Goal: Task Accomplishment & Management: Complete application form

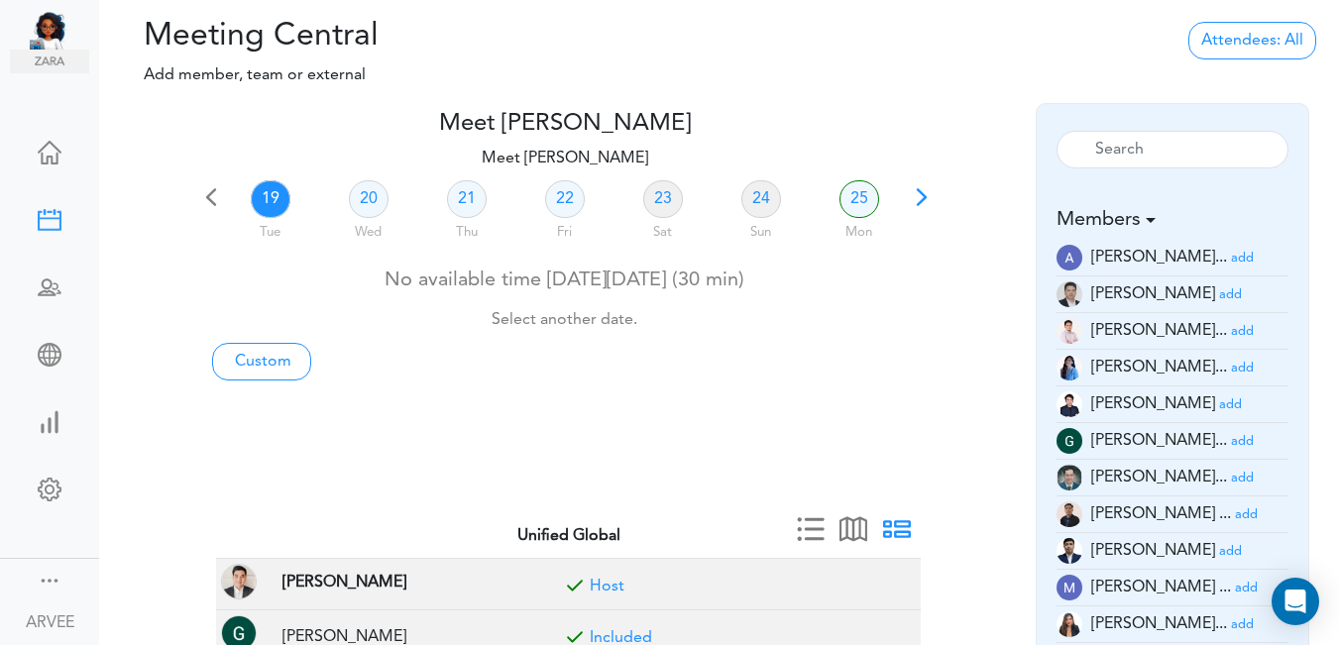
click at [914, 200] on span at bounding box center [922, 204] width 28 height 28
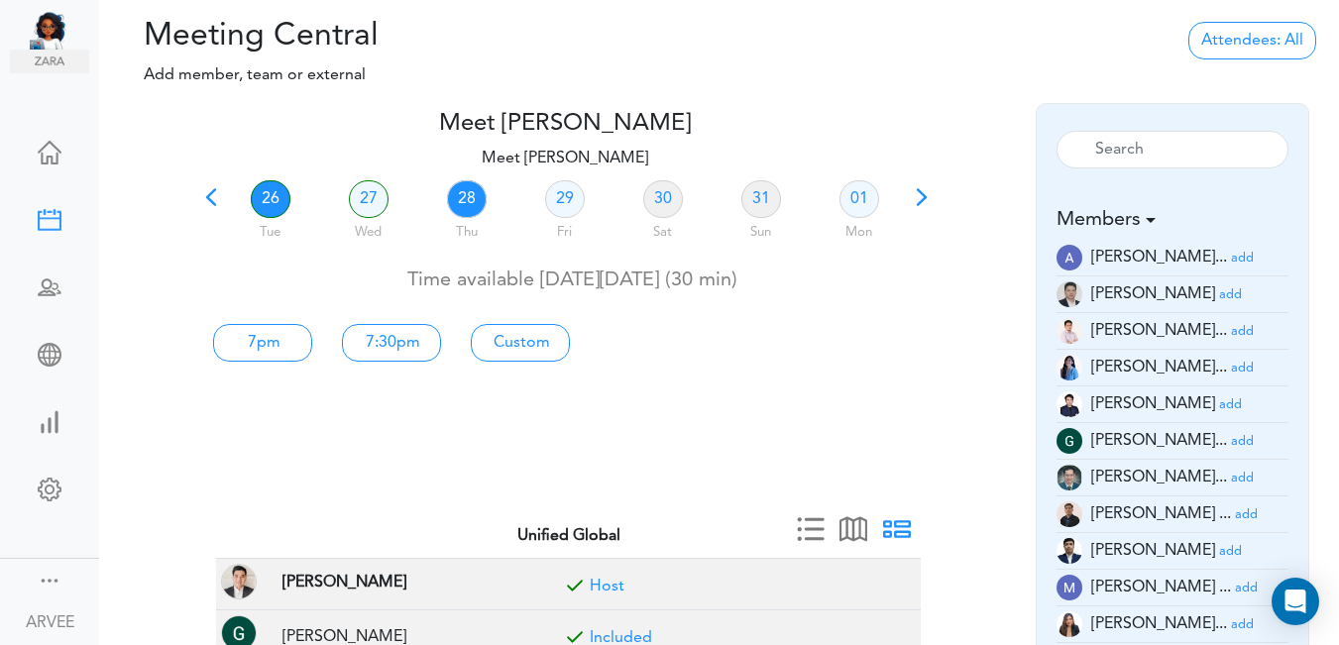
click at [465, 200] on link "28" at bounding box center [467, 199] width 40 height 38
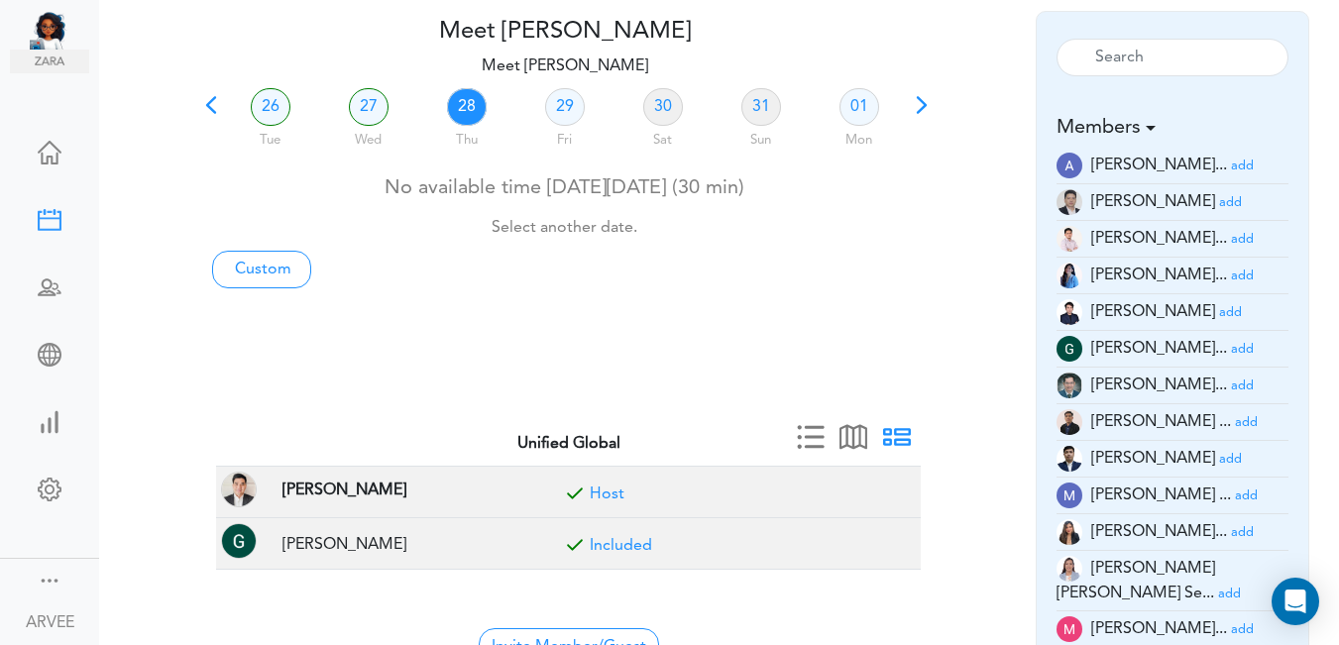
scroll to position [145, 0]
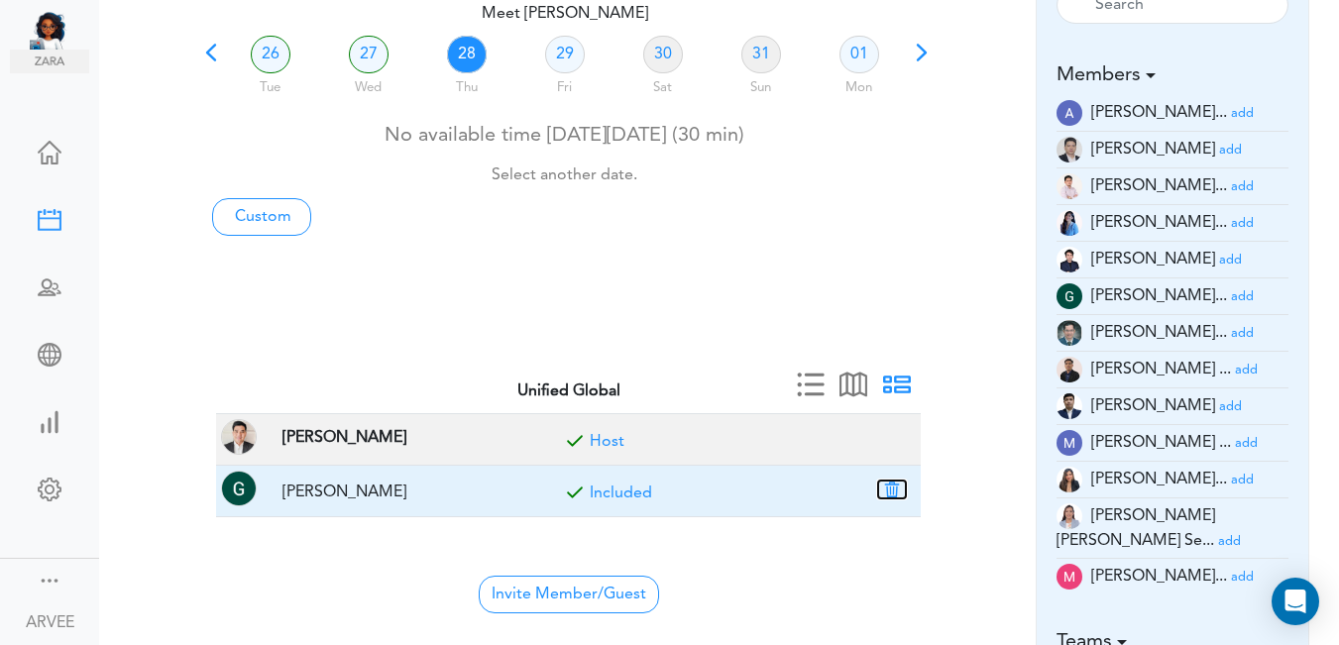
click at [896, 488] on button "button" at bounding box center [892, 490] width 28 height 18
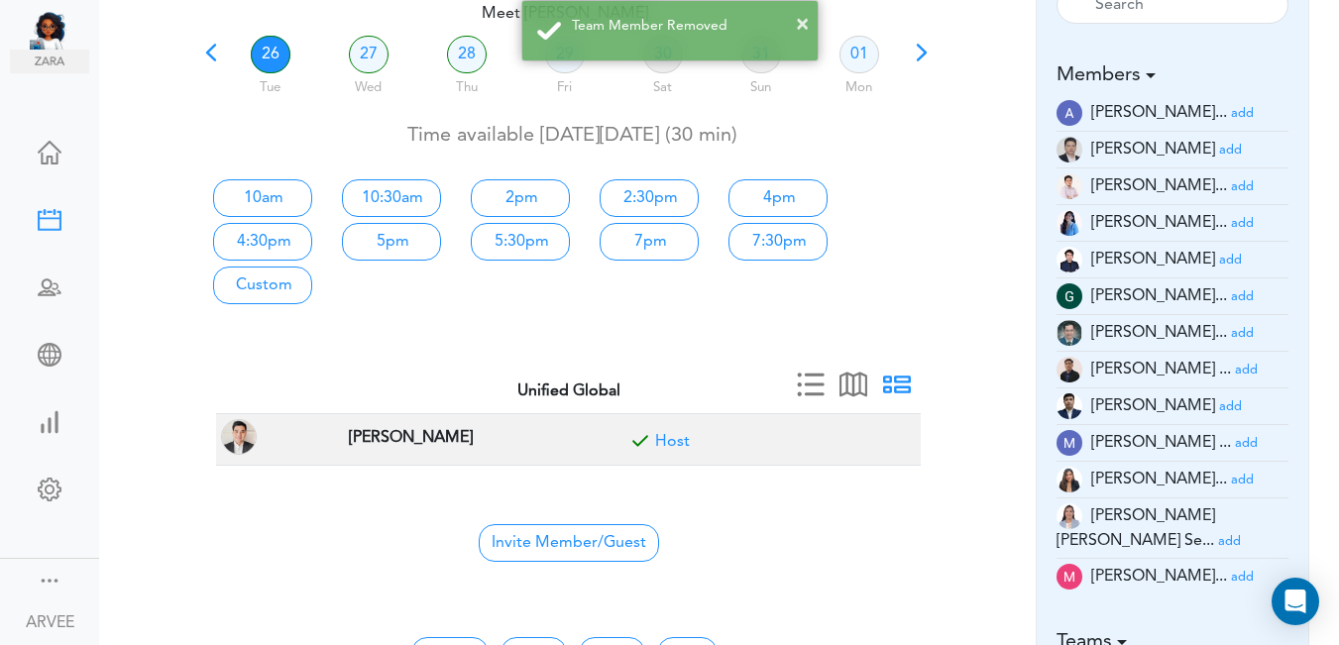
click at [1219, 146] on small "add" at bounding box center [1230, 150] width 23 height 13
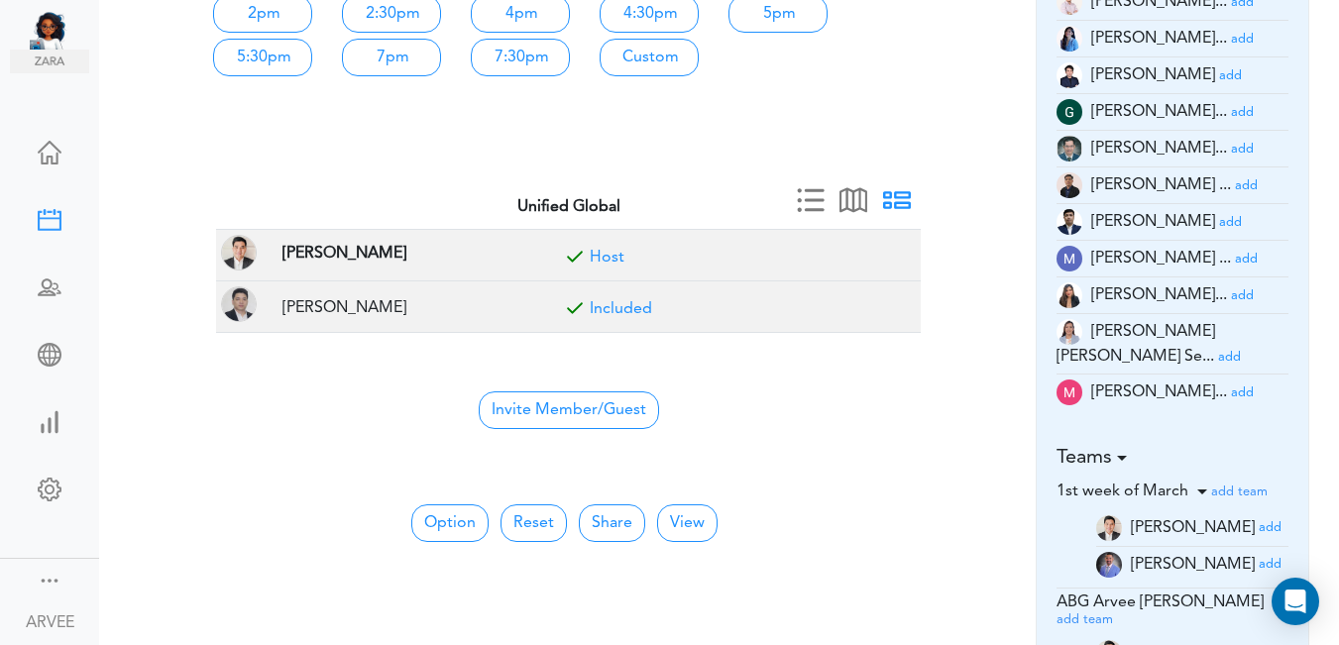
scroll to position [380, 0]
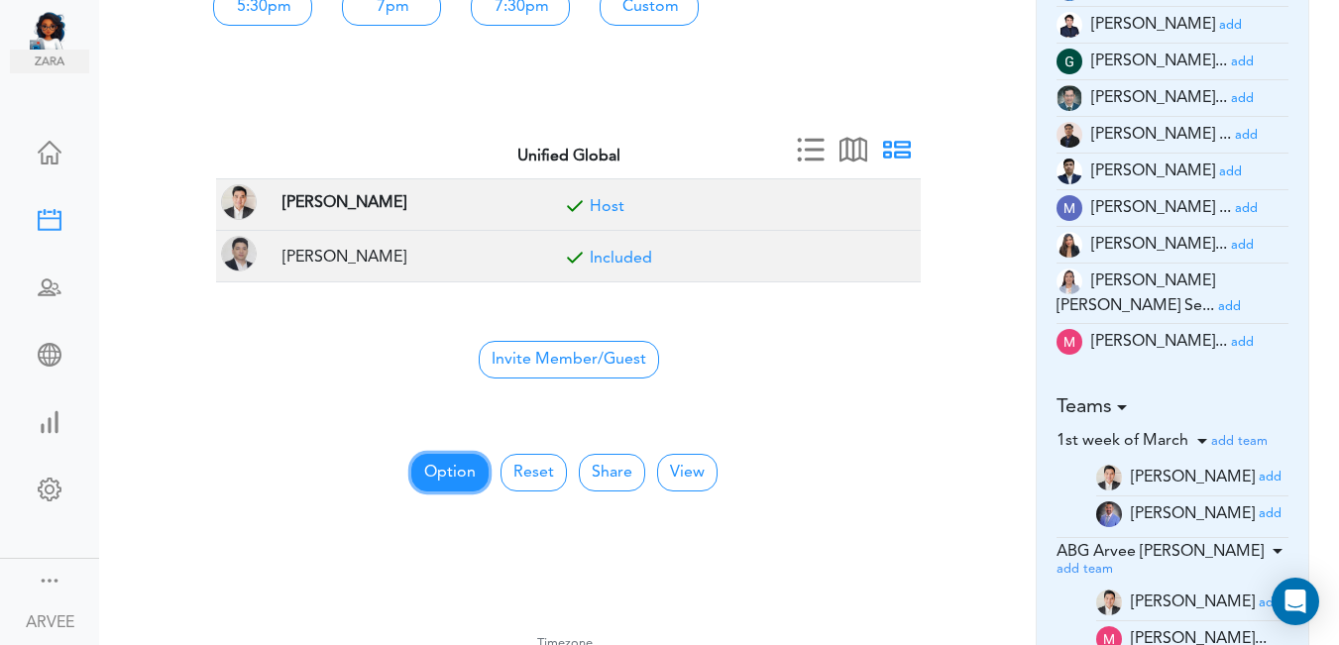
drag, startPoint x: 465, startPoint y: 466, endPoint x: 476, endPoint y: 466, distance: 10.9
click at [465, 467] on button "Option" at bounding box center [449, 473] width 77 height 38
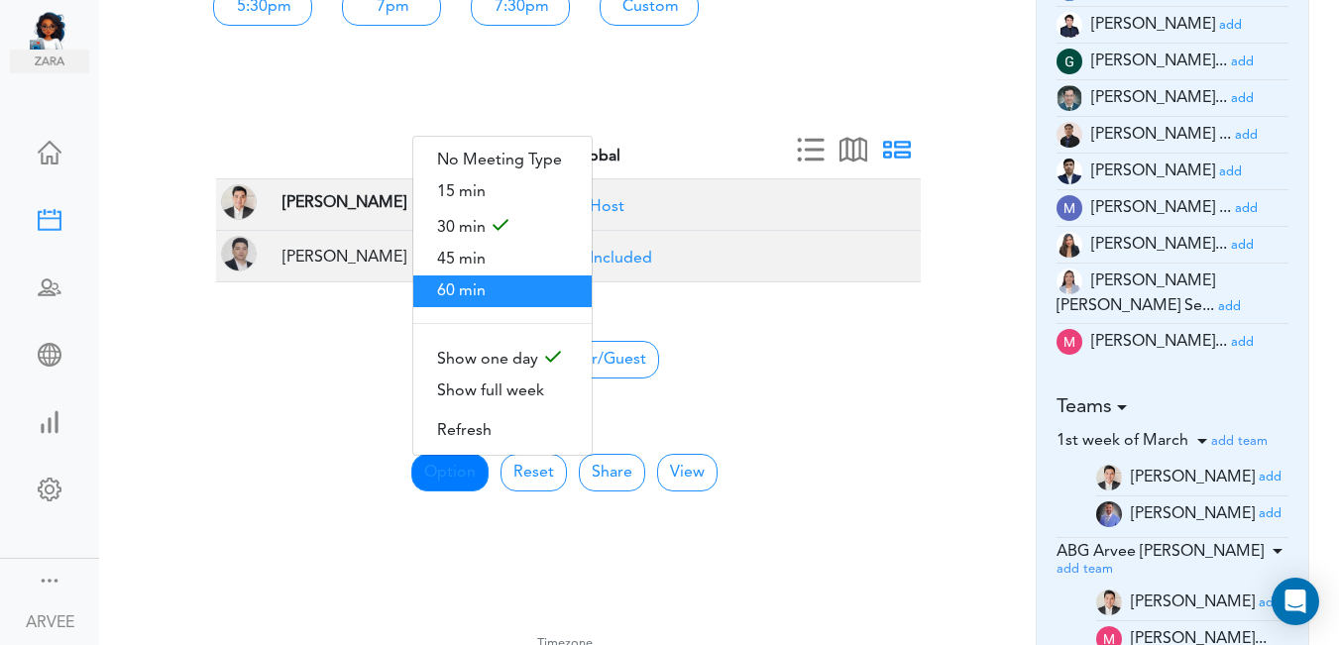
click at [464, 288] on span "60 min" at bounding box center [502, 292] width 178 height 32
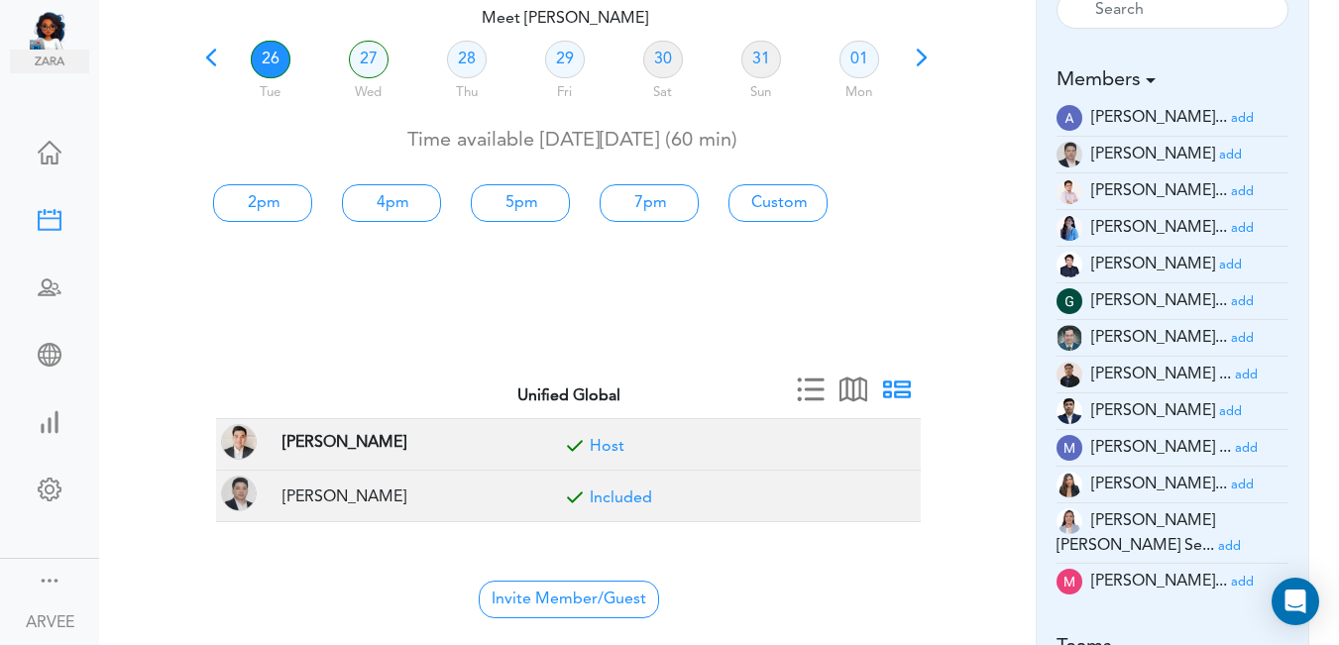
scroll to position [0, 0]
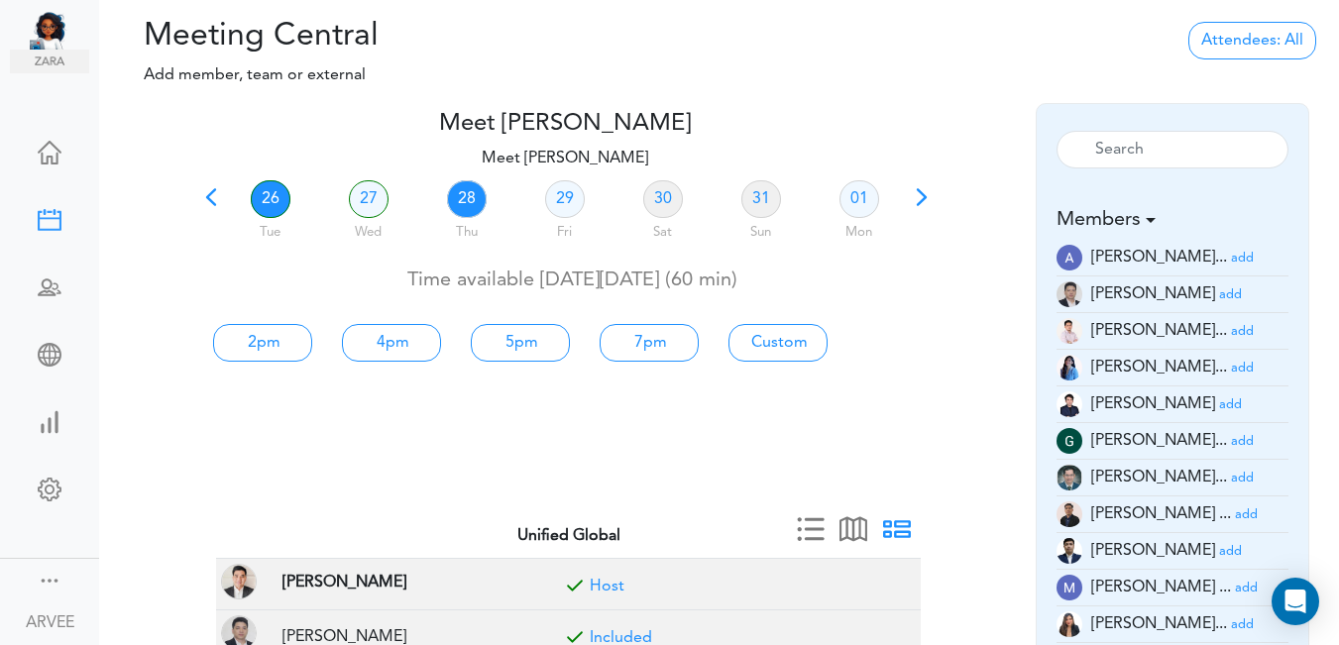
click at [459, 200] on link "28" at bounding box center [467, 199] width 40 height 38
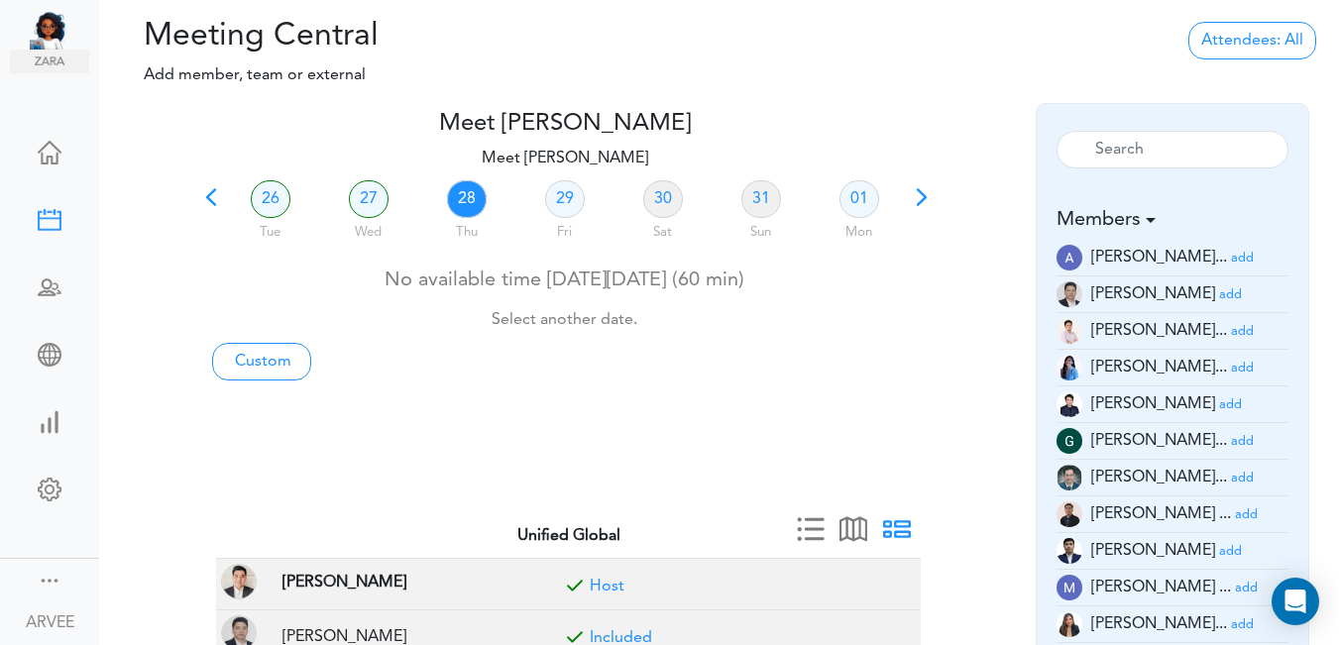
click at [459, 200] on link "28" at bounding box center [467, 199] width 40 height 38
click at [267, 356] on link "Custom" at bounding box center [261, 362] width 99 height 38
type input "Meet [PERSON_NAME]"
type input "[URL][DOMAIN_NAME][SECURITY_DATA]"
type input "[DATE]T14:00"
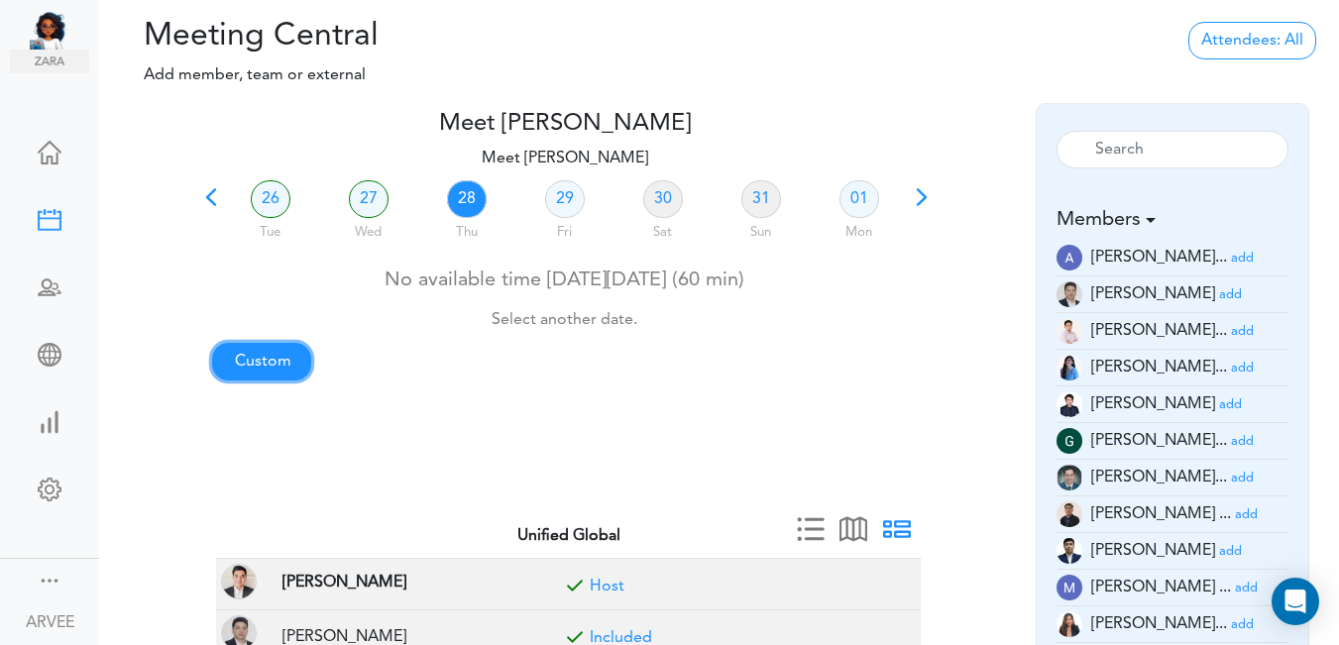
type input "[DATE]T14:30"
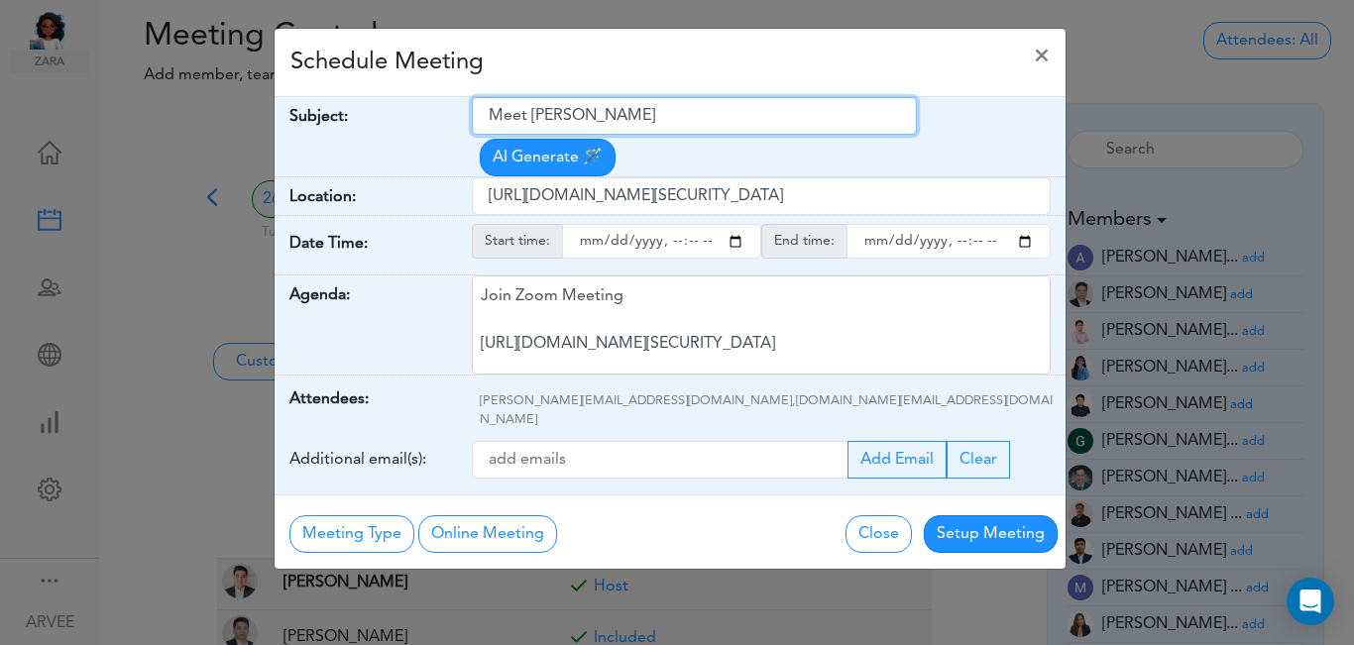
drag, startPoint x: 488, startPoint y: 116, endPoint x: 659, endPoint y: 116, distance: 171.5
click at [659, 116] on input "Meet [PERSON_NAME]" at bounding box center [694, 116] width 445 height 38
paste input "[Timeblock] [PERSON_NAME] Q3 2025 planning"
click at [706, 113] on input "[Timeblock] [PERSON_NAME] Q3 2025 planning" at bounding box center [694, 116] width 445 height 38
click at [788, 107] on input "[Timeblock] [PERSON_NAME] Q3 2025 Planning" at bounding box center [694, 116] width 445 height 38
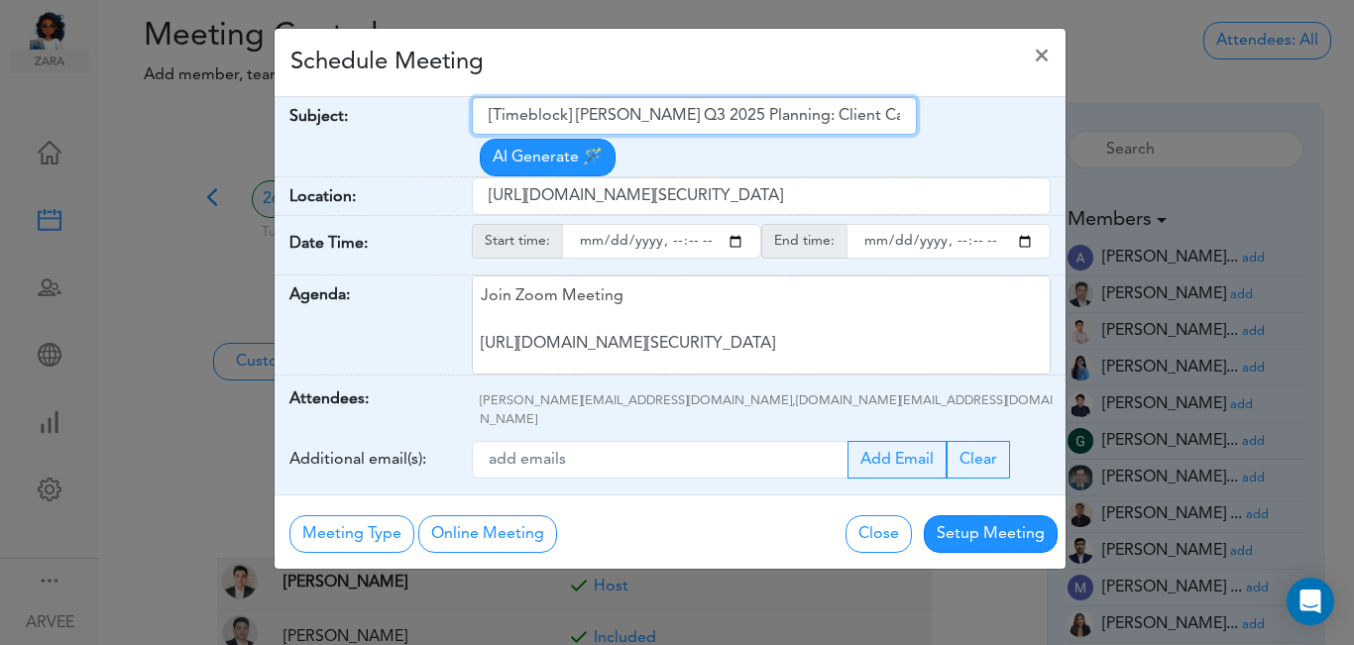
type input "[Timeblock] [PERSON_NAME] Q3 2025 Planning: Client Call"
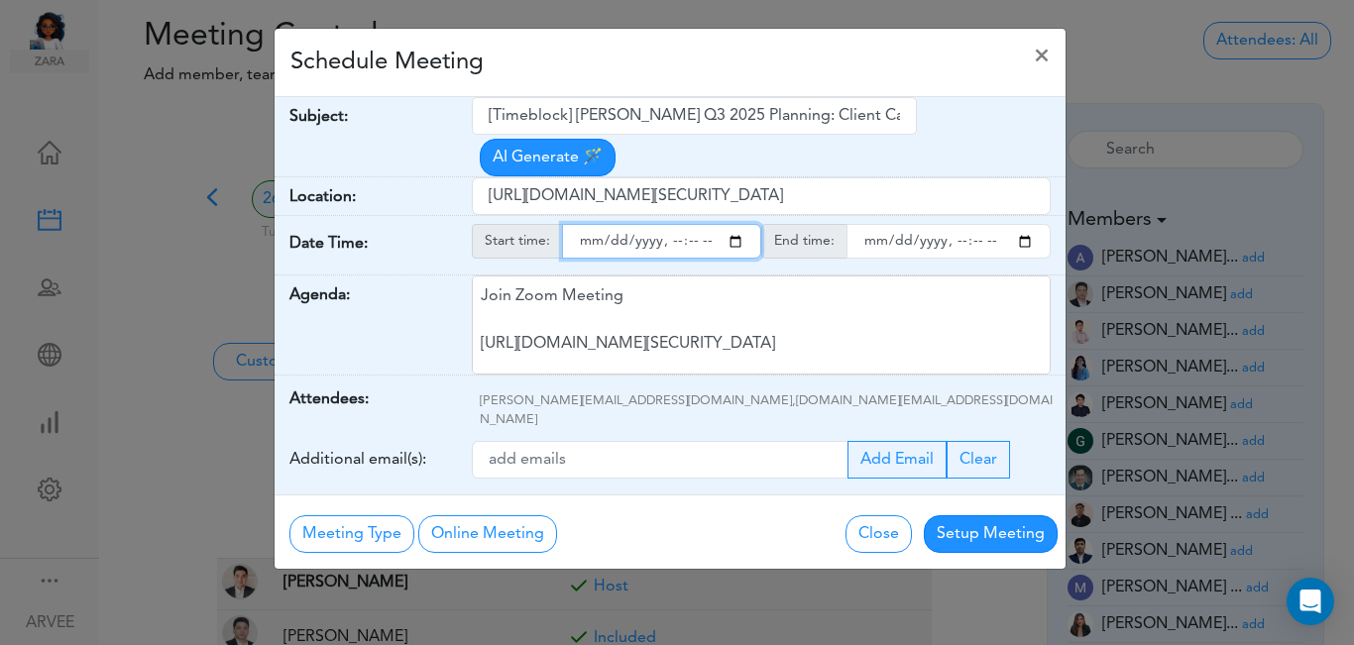
click at [735, 224] on input "starttime" at bounding box center [661, 241] width 199 height 35
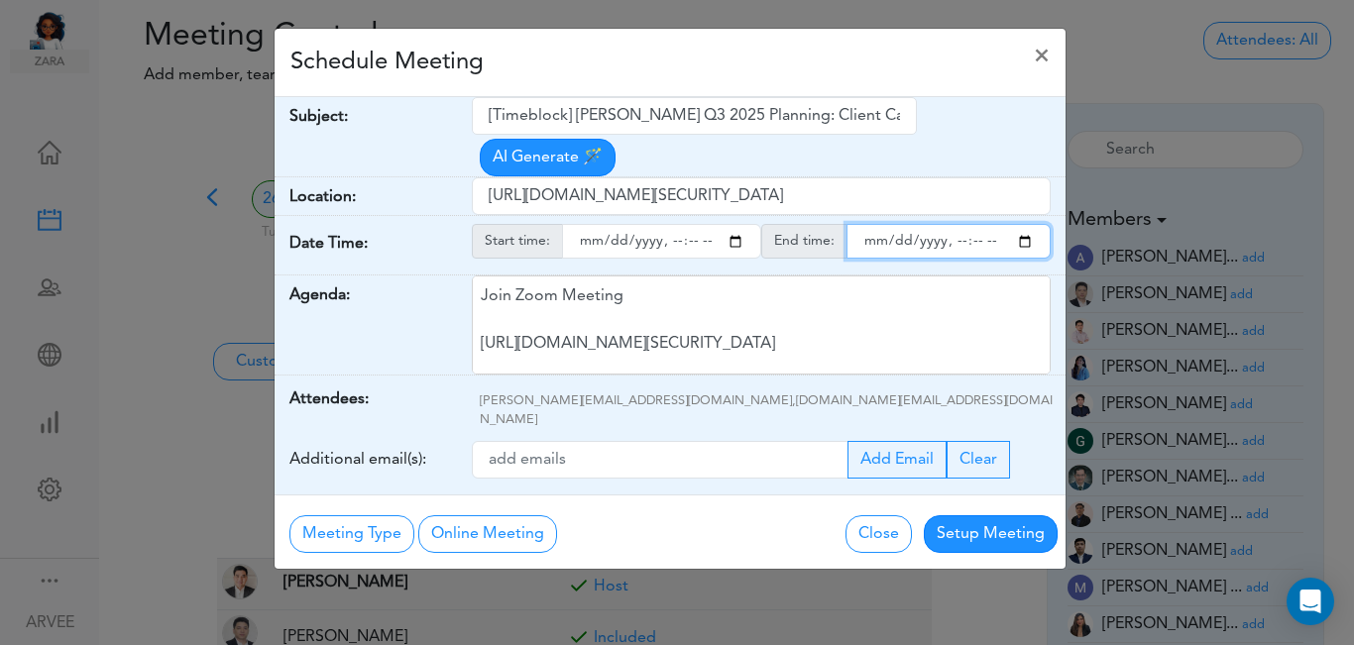
type input "[DATE]T15:00"
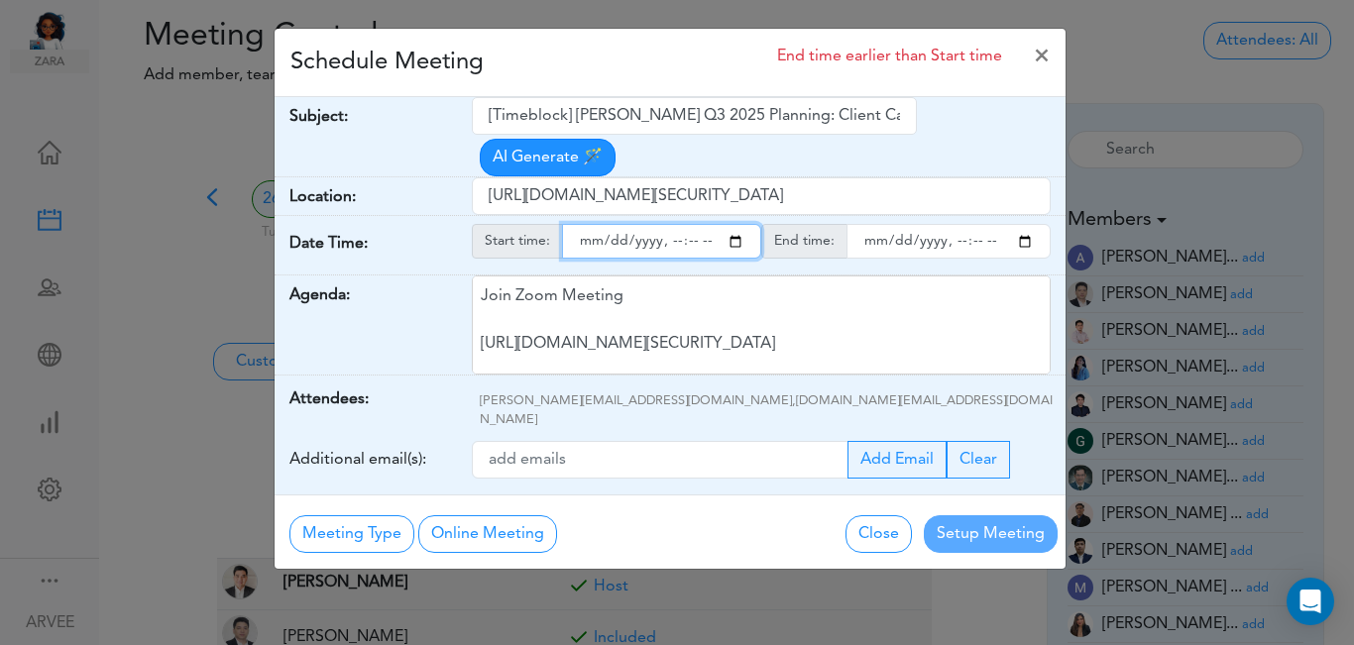
click at [1022, 224] on input "endtime" at bounding box center [948, 241] width 204 height 35
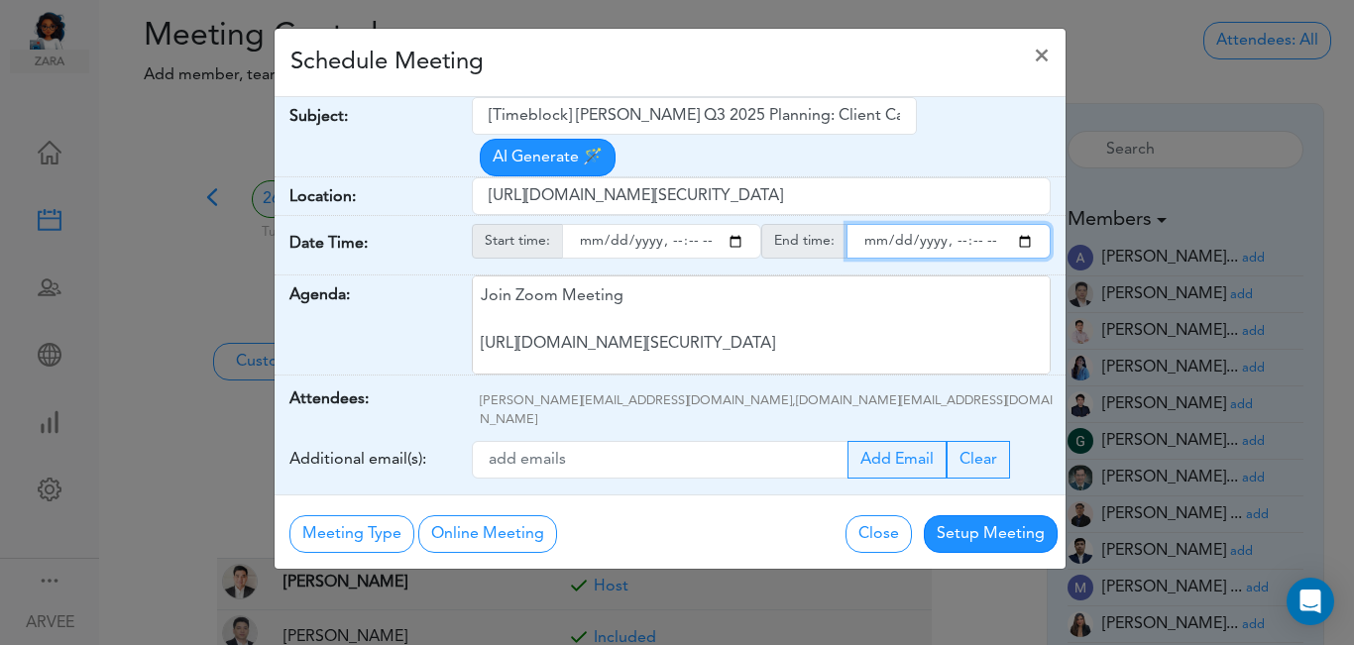
click at [971, 224] on input "endtime" at bounding box center [948, 241] width 204 height 35
type input "[DATE]T16:00"
click at [656, 511] on div "Meeting Type No Meeting Type Online Meeting Zoom Meeting Google Meeting Outlook…" at bounding box center [486, 532] width 395 height 42
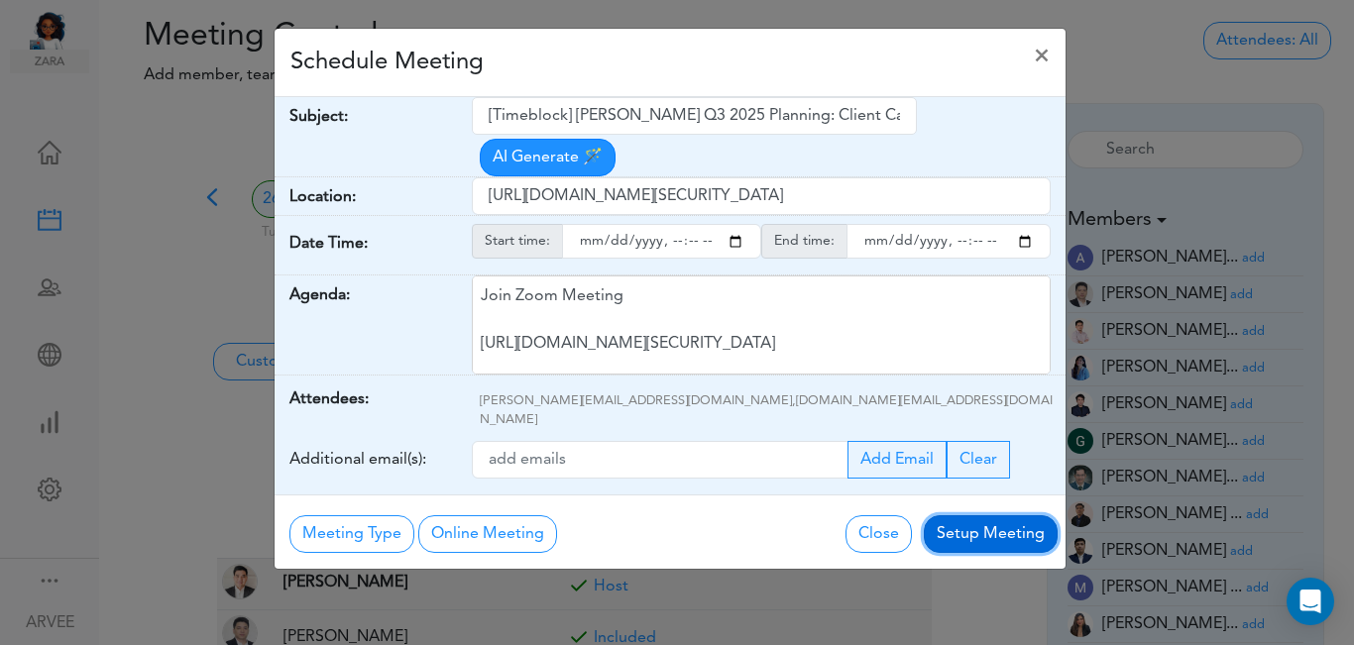
click at [970, 515] on button "Setup Meeting" at bounding box center [991, 534] width 134 height 38
